Goal: Task Accomplishment & Management: Manage account settings

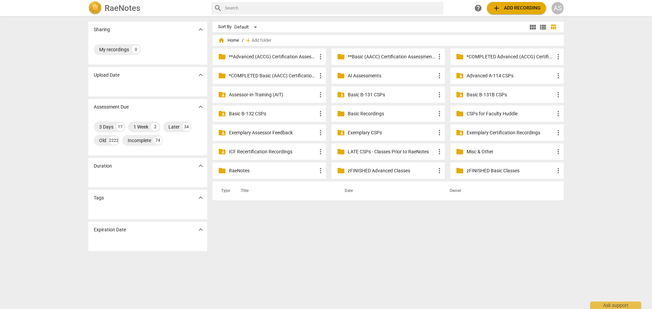
click at [557, 8] on div "AS" at bounding box center [557, 8] width 12 height 12
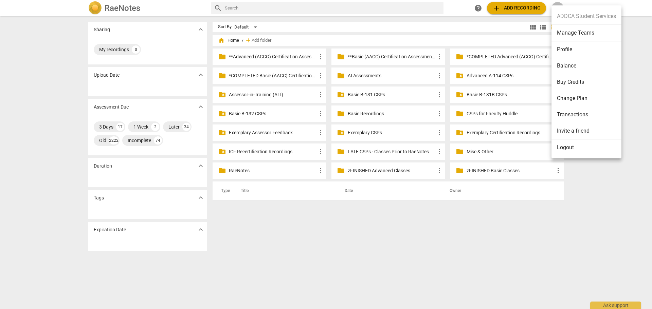
click at [571, 34] on li "Manage Teams" at bounding box center [586, 33] width 70 height 17
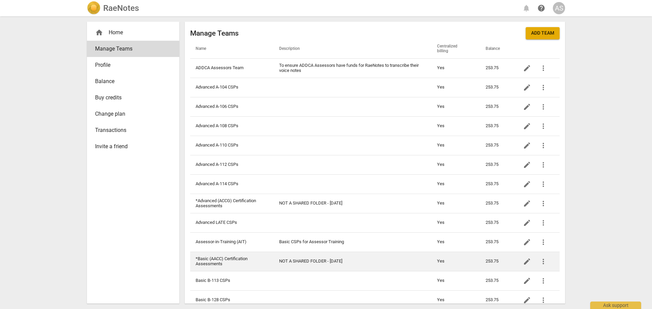
click at [257, 256] on td "*Basic (AACC) Certification Assessments" at bounding box center [231, 261] width 83 height 19
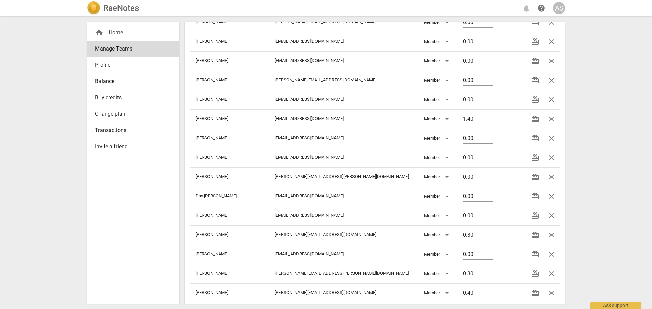
scroll to position [558, 0]
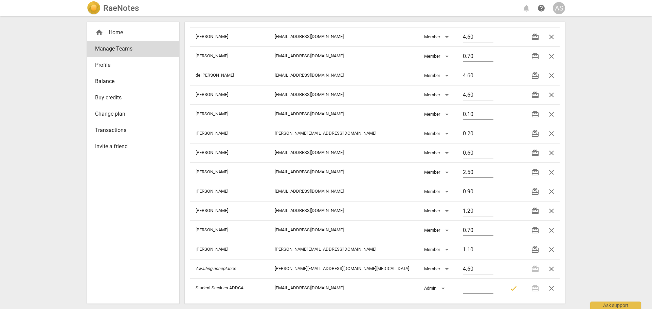
click at [126, 6] on h2 "RaeNotes" at bounding box center [121, 8] width 36 height 10
